Goal: Information Seeking & Learning: Find specific fact

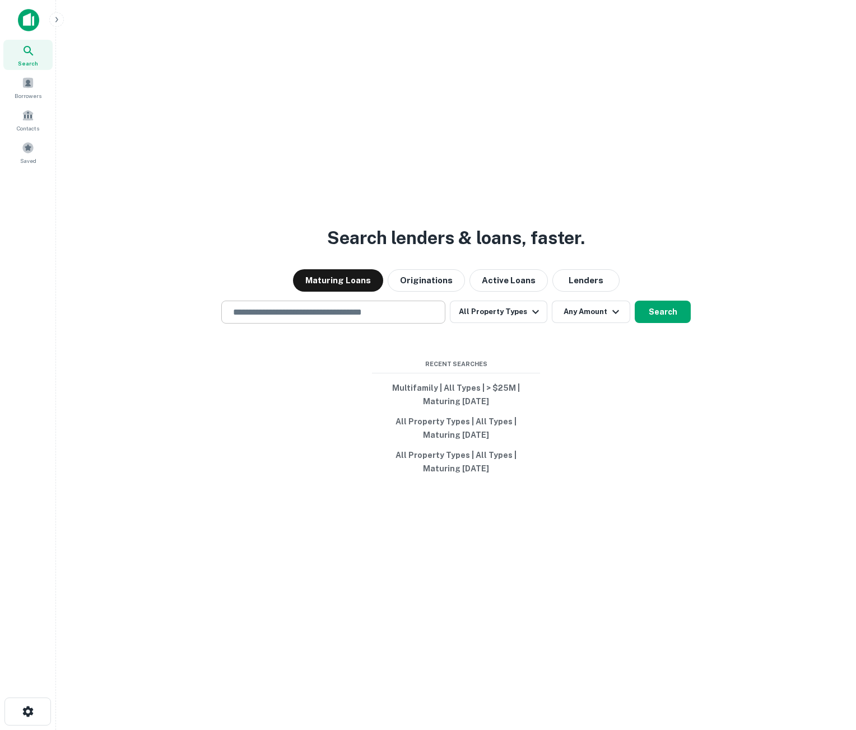
click at [369, 308] on input "text" at bounding box center [333, 312] width 214 height 13
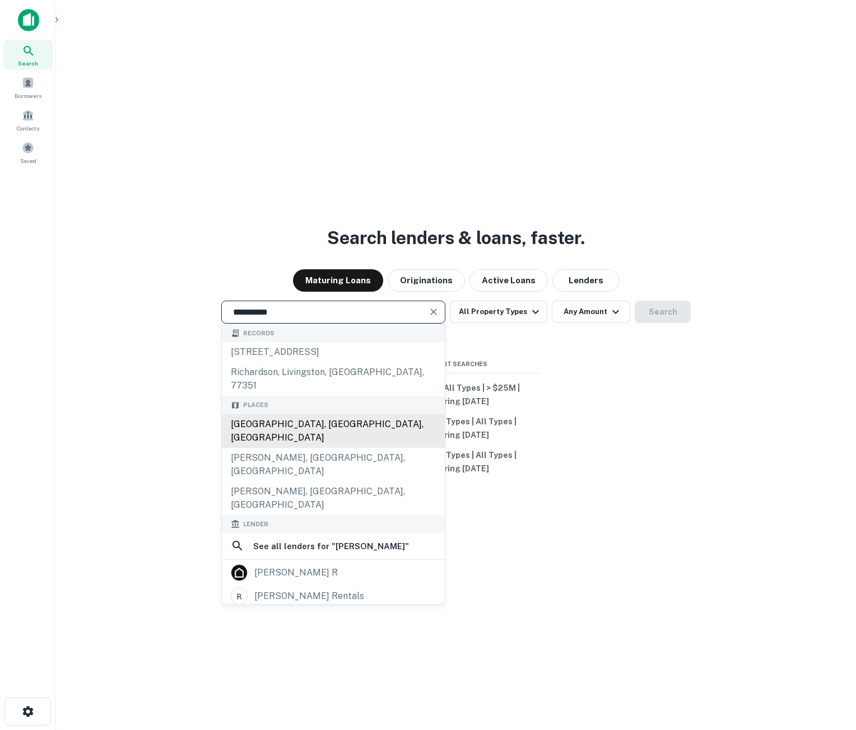
click at [348, 414] on div "[GEOGRAPHIC_DATA], [GEOGRAPHIC_DATA], [GEOGRAPHIC_DATA]" at bounding box center [333, 431] width 223 height 34
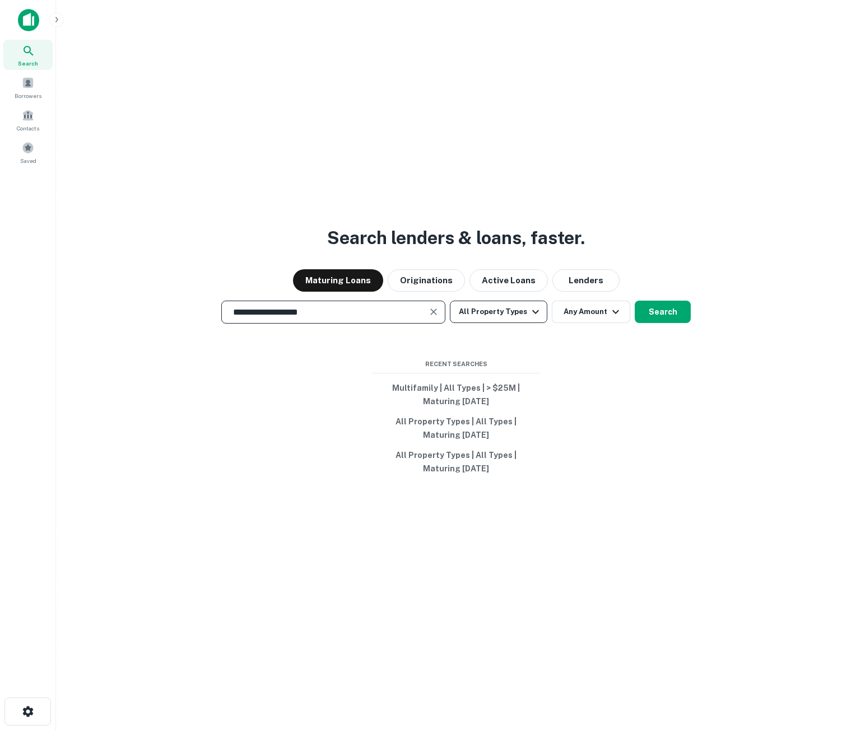
type input "**********"
click at [538, 314] on icon "button" at bounding box center [535, 311] width 13 height 13
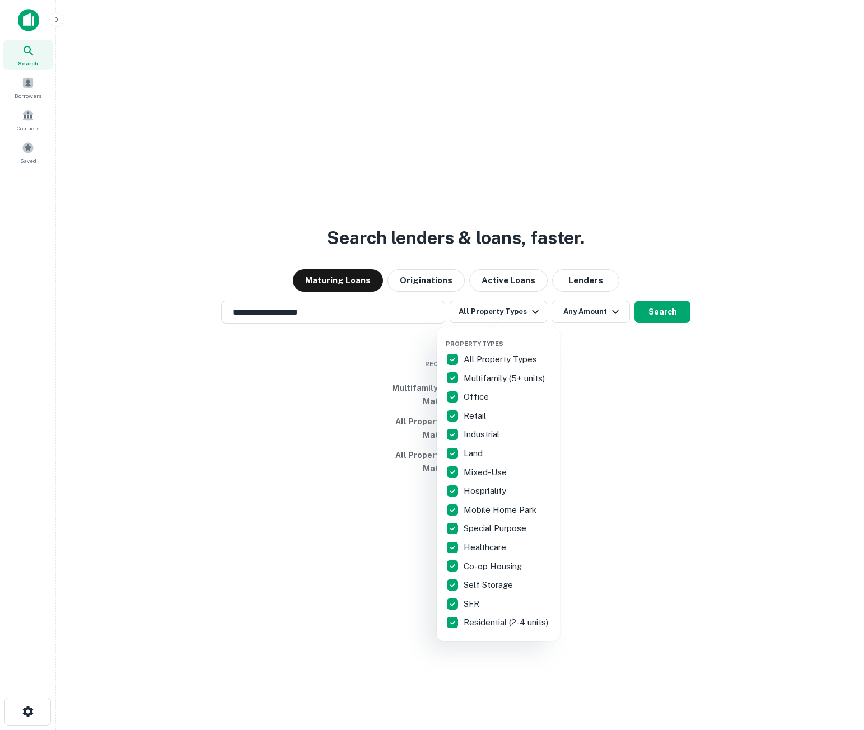
click at [503, 355] on p "All Property Types" at bounding box center [502, 359] width 76 height 13
click at [492, 377] on p "Multifamily (5+ units)" at bounding box center [505, 378] width 83 height 13
click at [574, 315] on div at bounding box center [432, 365] width 864 height 730
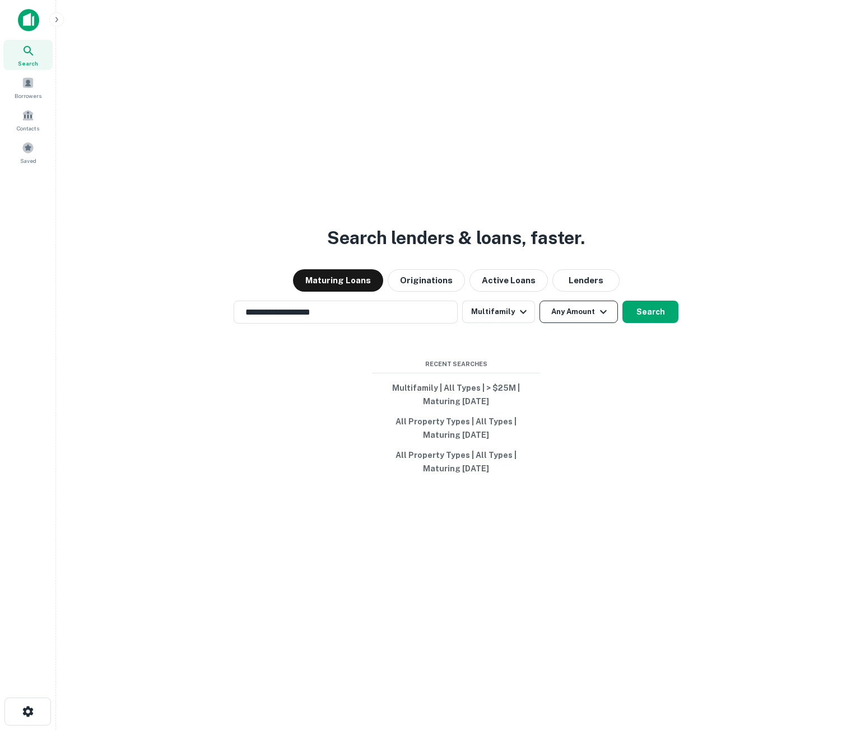
click at [585, 311] on button "Any Amount" at bounding box center [578, 312] width 78 height 22
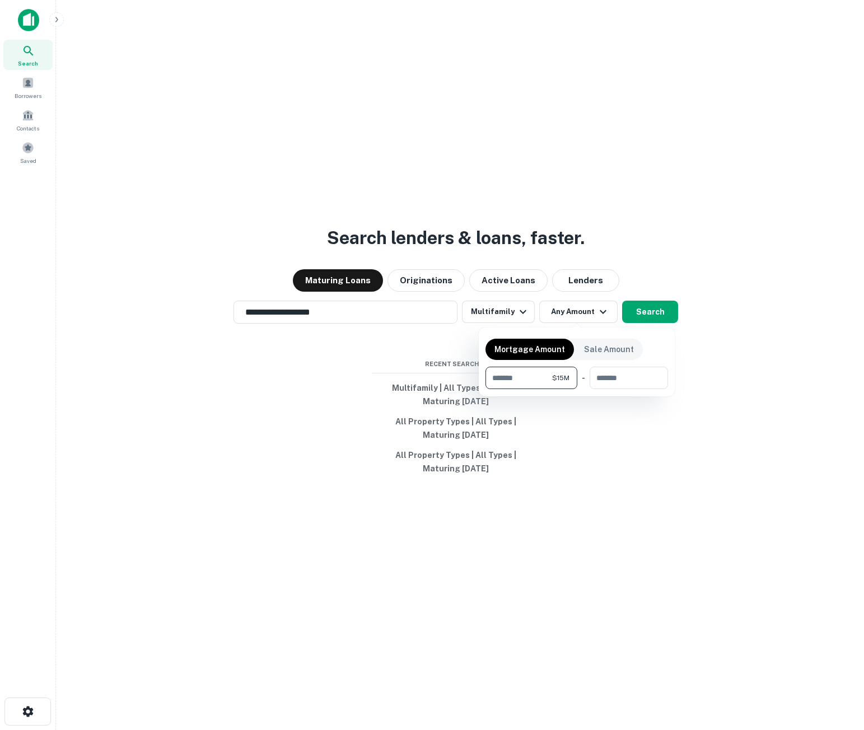
type input "********"
click at [659, 321] on div at bounding box center [432, 365] width 864 height 730
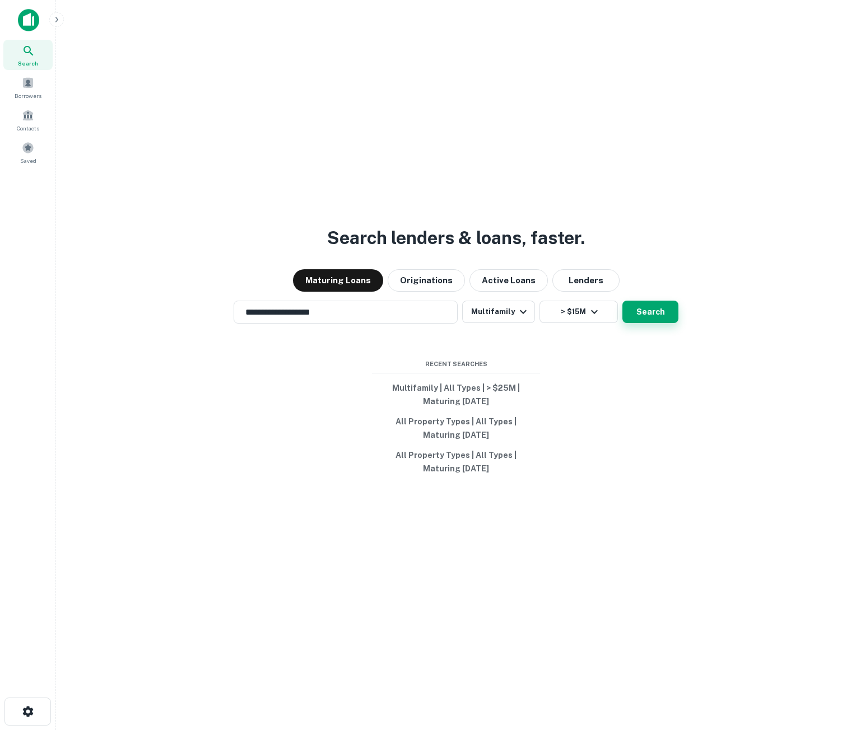
click at [661, 311] on button "Search" at bounding box center [650, 312] width 56 height 22
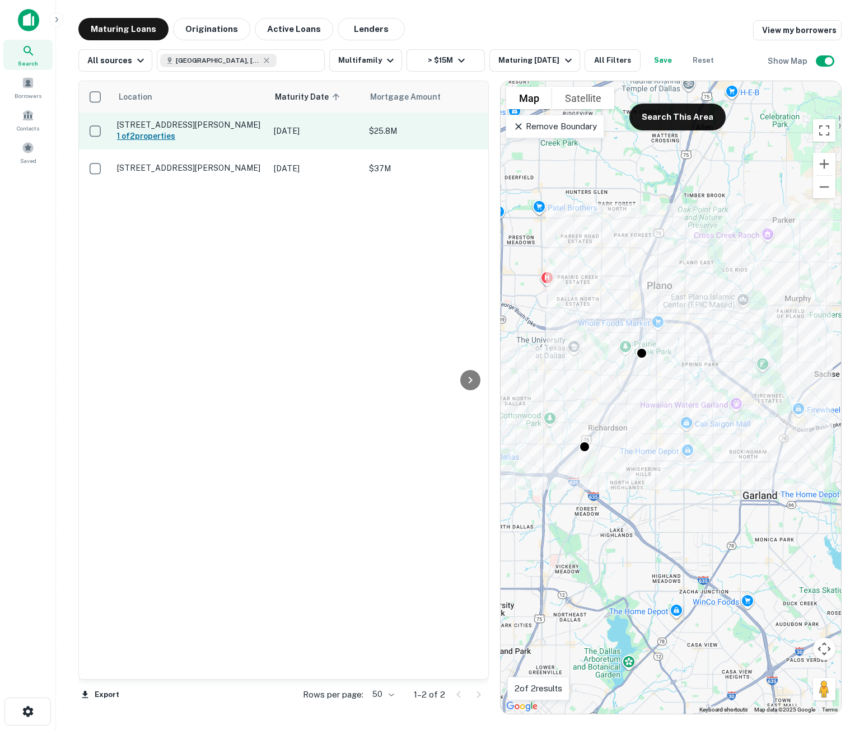
drag, startPoint x: 153, startPoint y: 144, endPoint x: 161, endPoint y: 142, distance: 8.2
click at [153, 142] on h6 "1 of 2 properties" at bounding box center [190, 136] width 146 height 12
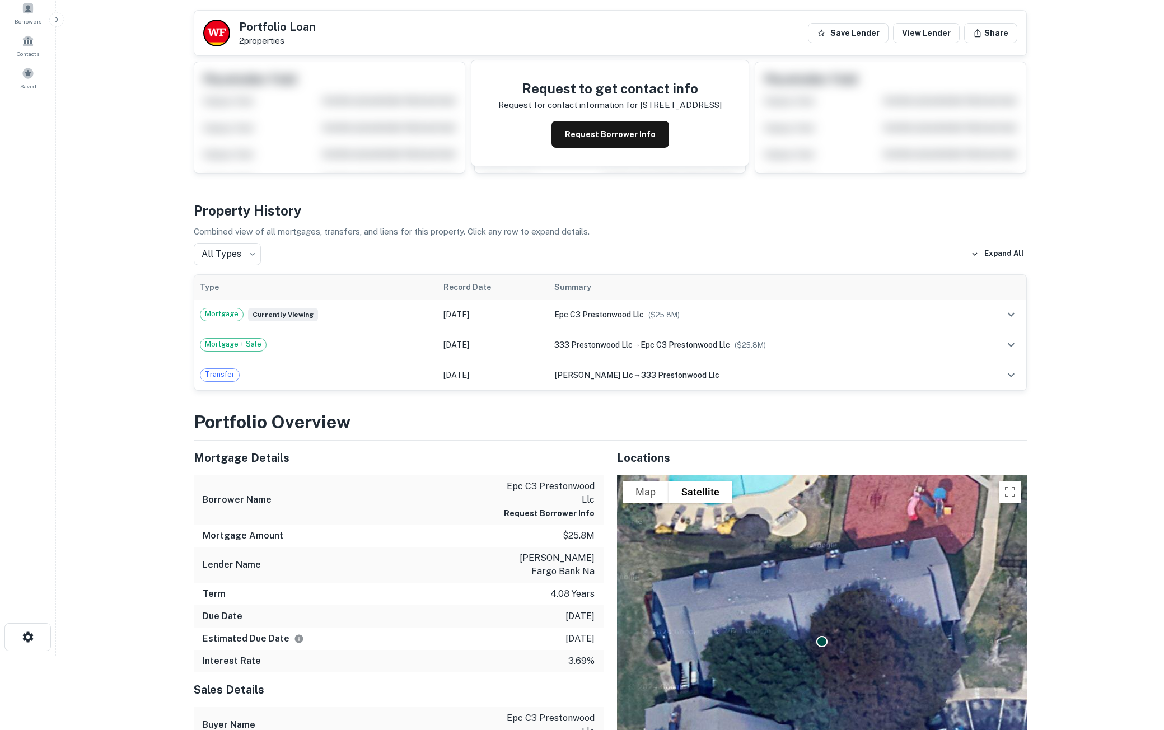
scroll to position [280, 0]
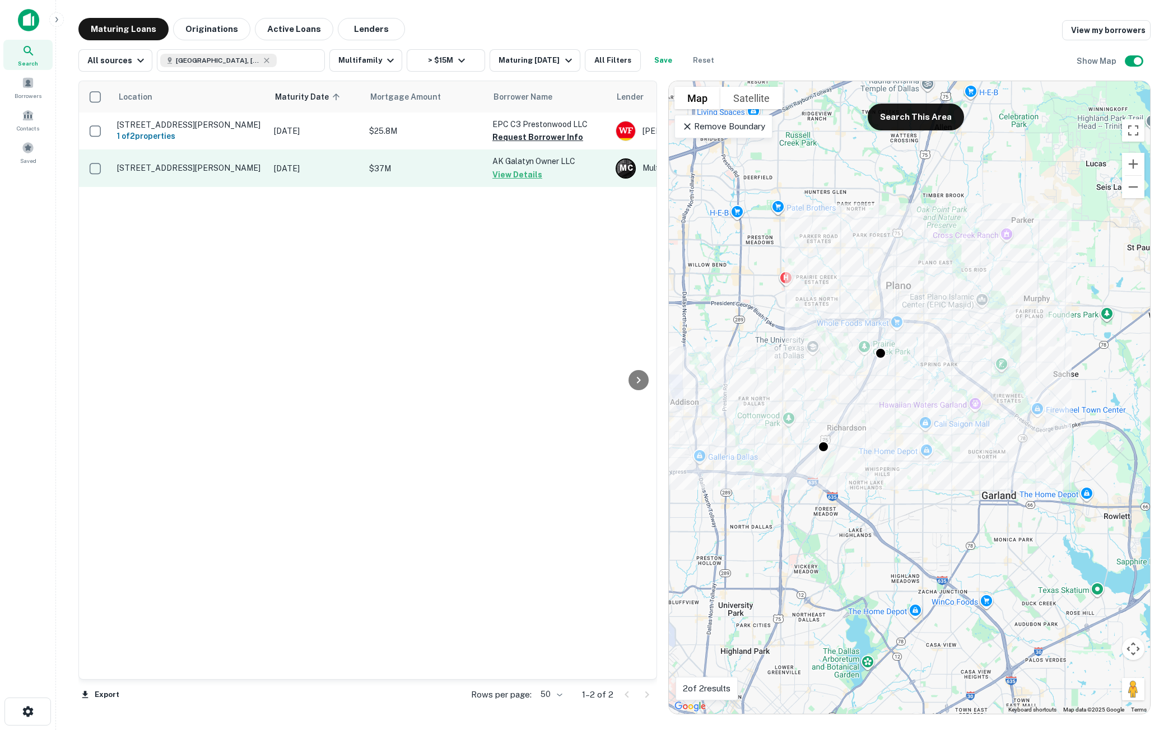
click at [146, 169] on p "[STREET_ADDRESS][PERSON_NAME]" at bounding box center [190, 168] width 146 height 10
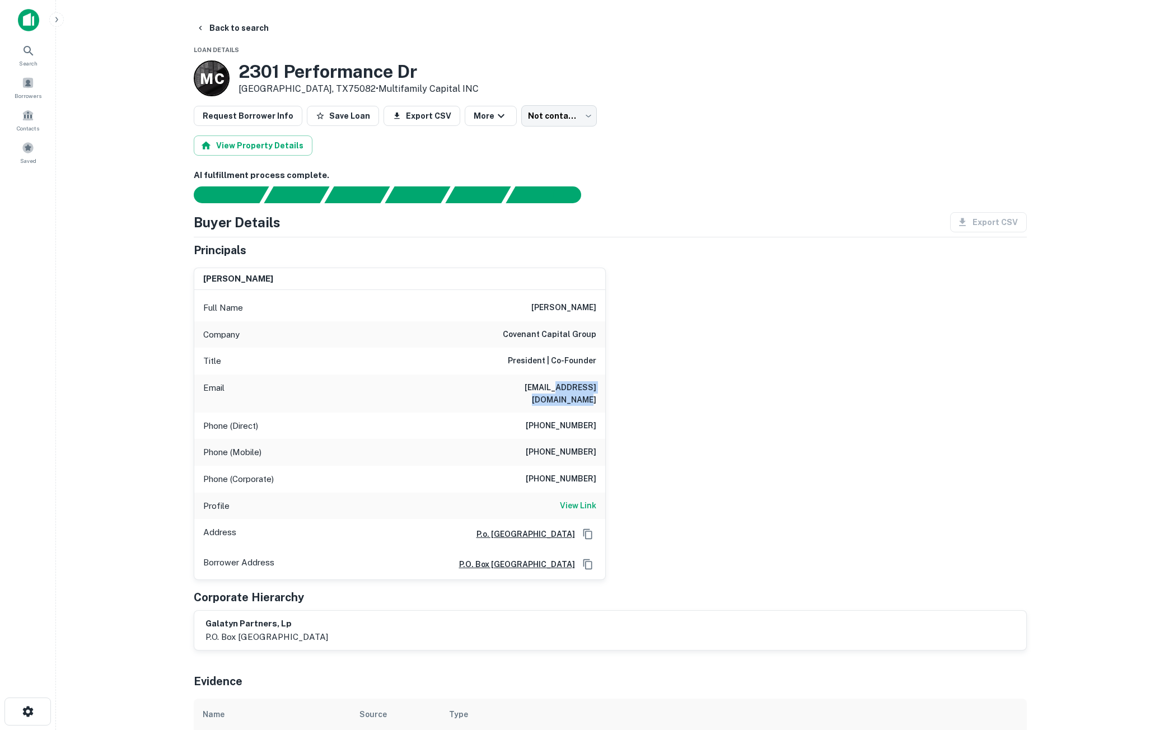
drag, startPoint x: 507, startPoint y: 387, endPoint x: 620, endPoint y: 386, distance: 112.6
click at [620, 386] on div "[PERSON_NAME] Full Name [PERSON_NAME] Company covenant capital group Title Pres…" at bounding box center [606, 419] width 842 height 321
copy h6 "[DOMAIN_NAME]"
